Goal: Transaction & Acquisition: Purchase product/service

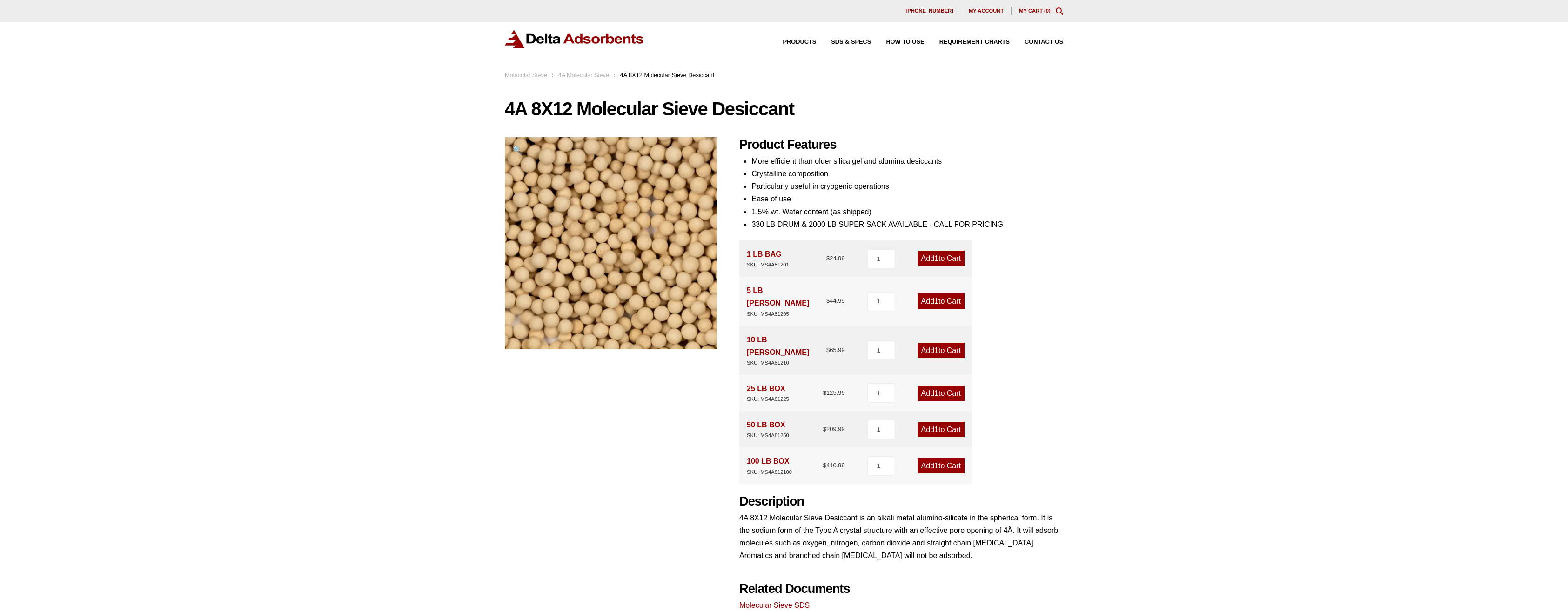
click at [528, 74] on link "Molecular Sieve" at bounding box center [526, 75] width 43 height 7
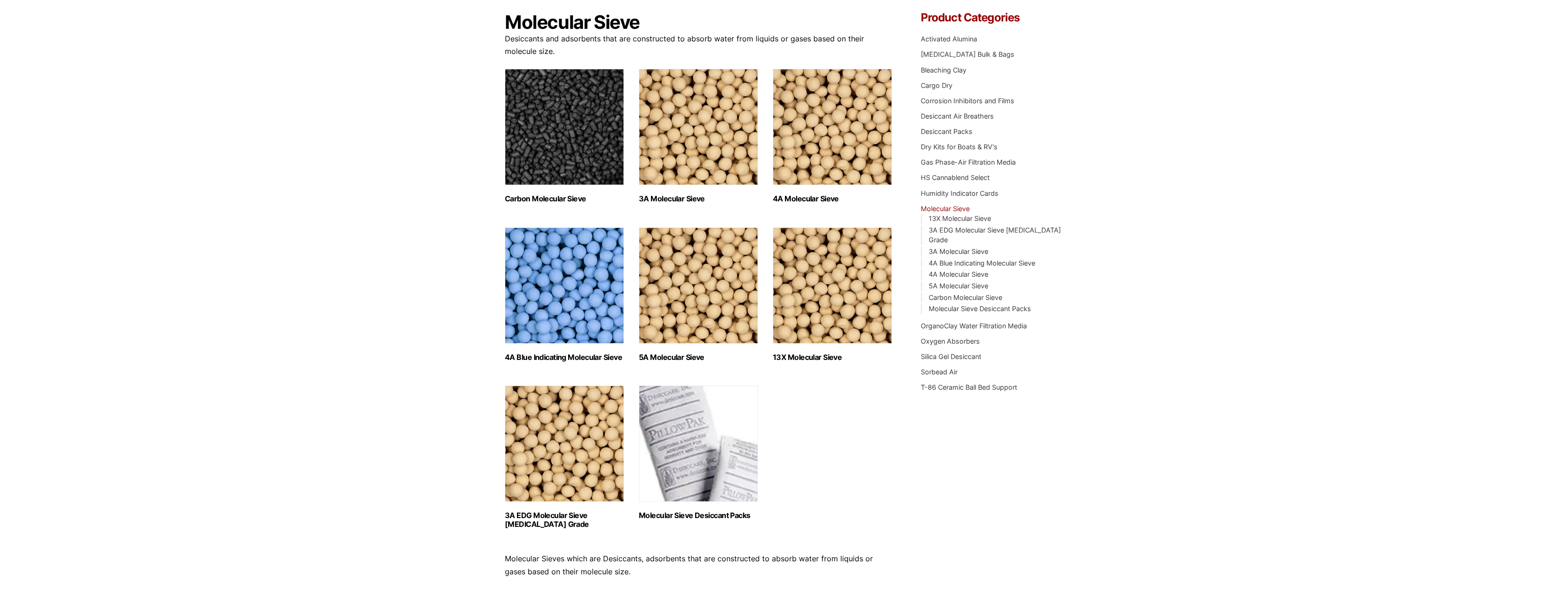
scroll to position [93, 0]
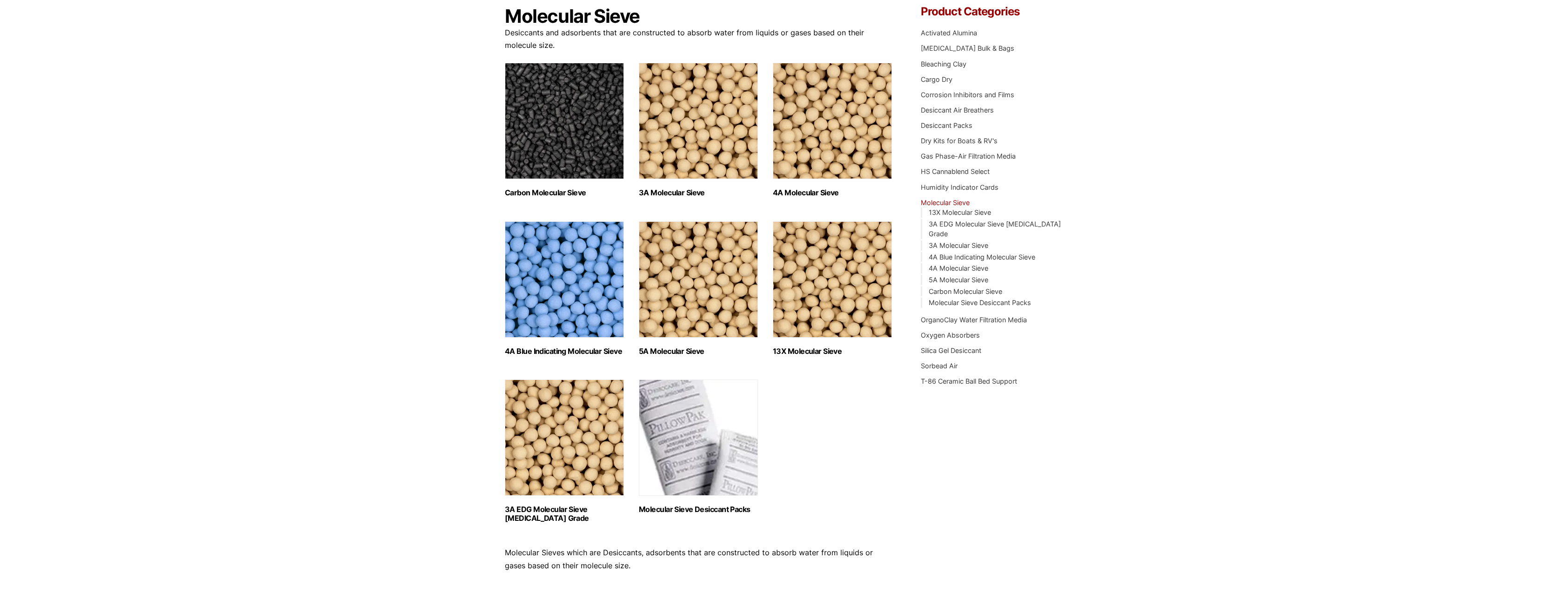
click at [851, 301] on img "Visit product category 13X Molecular Sieve" at bounding box center [833, 279] width 119 height 116
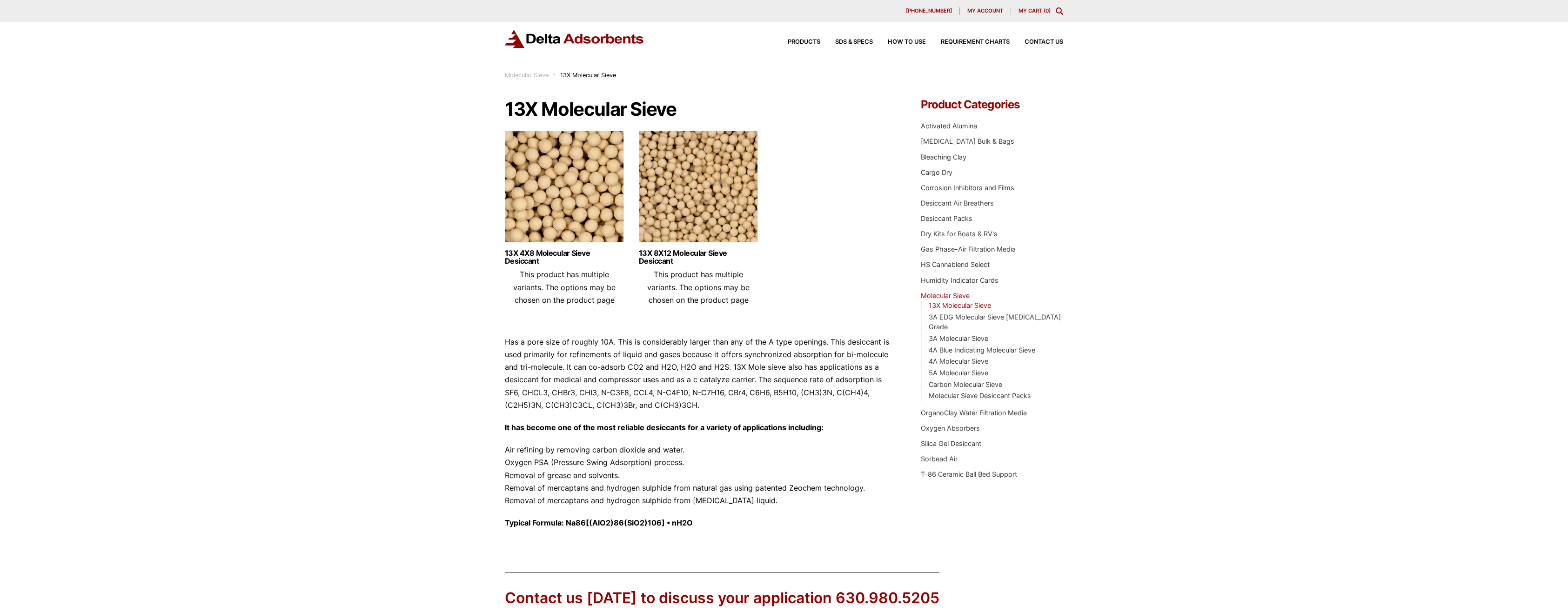
click at [710, 211] on img at bounding box center [699, 189] width 119 height 116
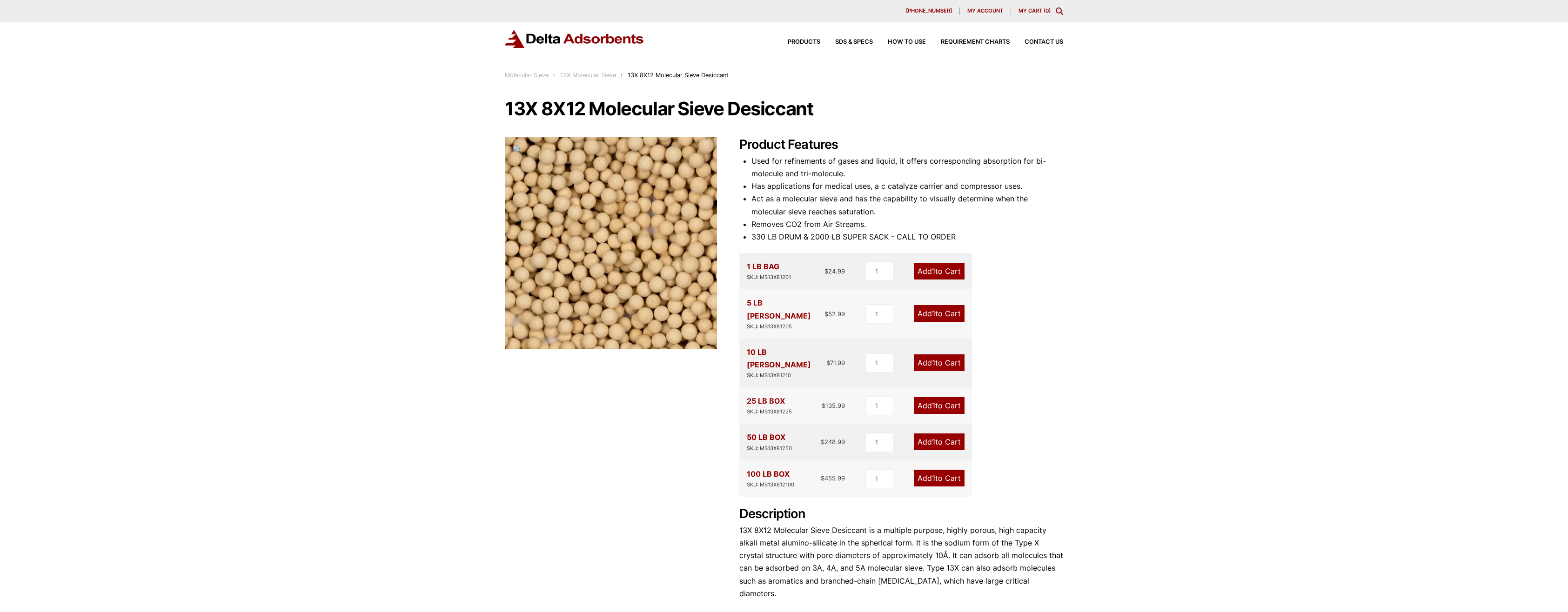
drag, startPoint x: 338, startPoint y: 390, endPoint x: 345, endPoint y: 254, distance: 136.2
click at [345, 254] on div "Our website has detected that you are using an outdated browser that will preve…" at bounding box center [784, 439] width 1568 height 877
